Goal: Task Accomplishment & Management: Manage account settings

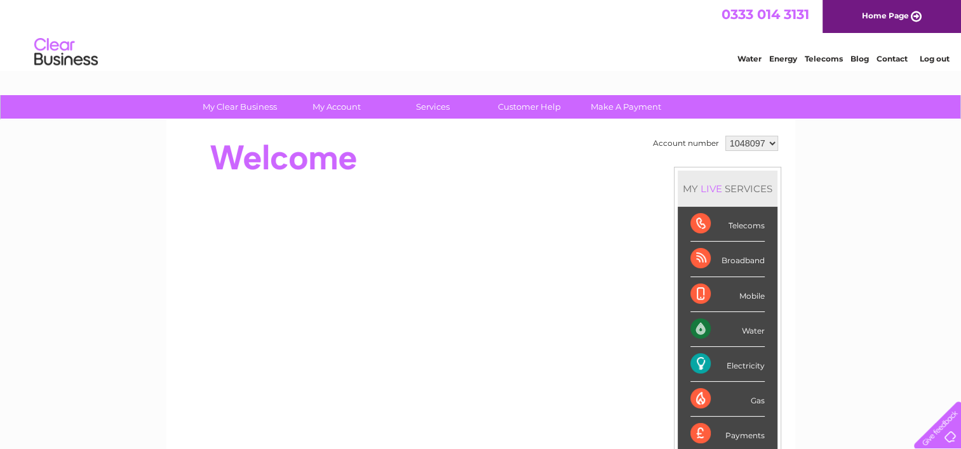
drag, startPoint x: 699, startPoint y: 272, endPoint x: 632, endPoint y: 284, distance: 68.5
click at [372, 120] on div "Account number 1048097 MY LIVE SERVICES Telecoms Broadband Mobile Water Electri…" at bounding box center [480, 356] width 629 height 472
click at [596, 145] on div at bounding box center [409, 158] width 462 height 51
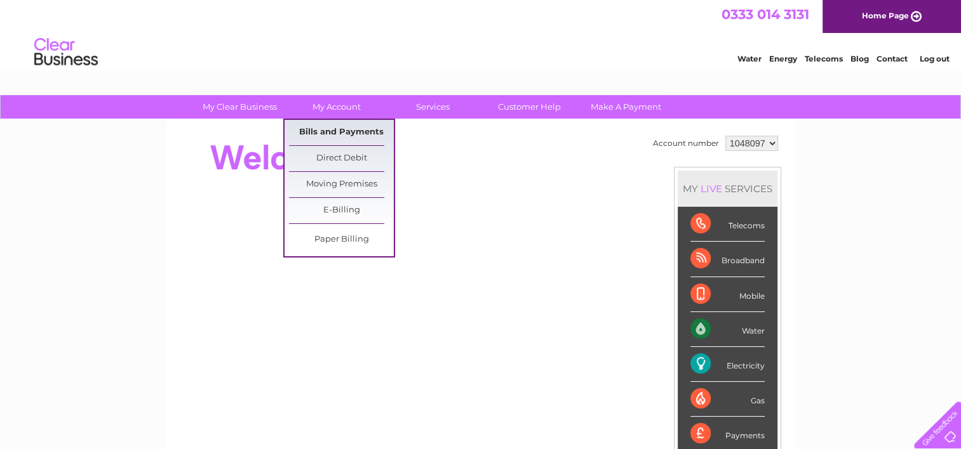
click at [326, 137] on link "Bills and Payments" at bounding box center [341, 132] width 105 height 25
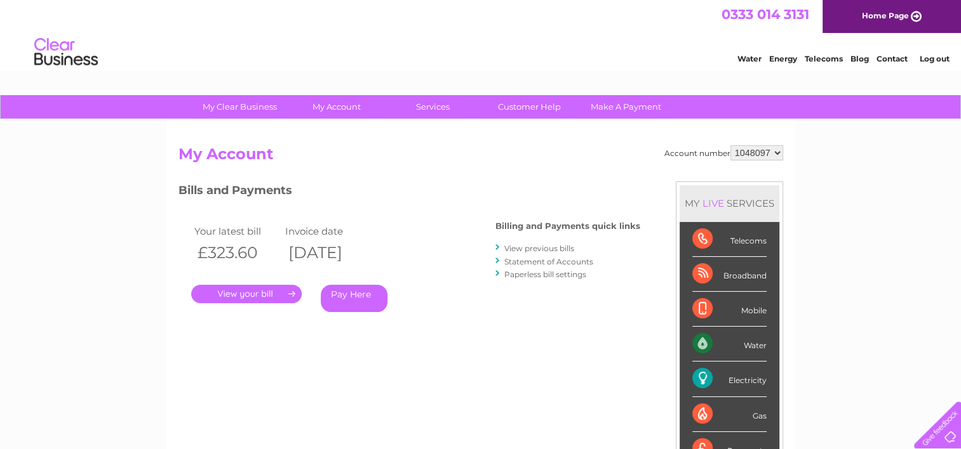
click at [255, 293] on link "." at bounding box center [246, 294] width 110 height 18
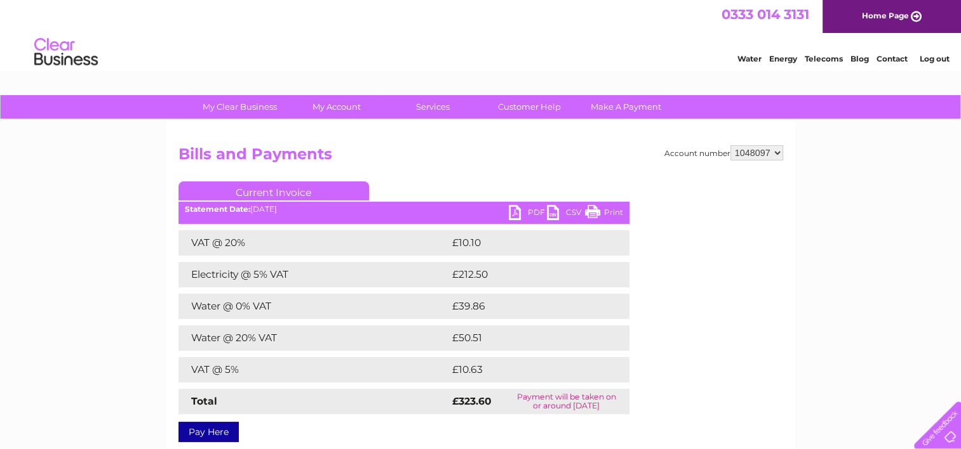
click at [529, 211] on link "PDF" at bounding box center [528, 214] width 38 height 18
click at [528, 211] on link "PDF" at bounding box center [528, 214] width 38 height 18
